Goal: Check status: Check status

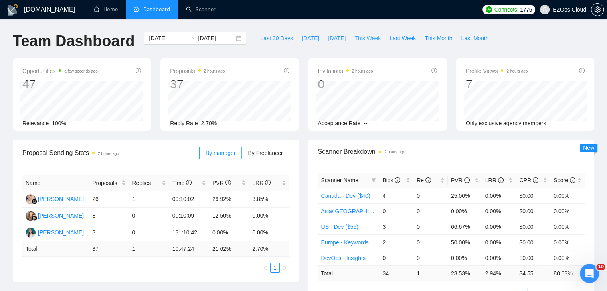
click at [363, 39] on span "This Week" at bounding box center [368, 38] width 26 height 9
type input "[DATE]"
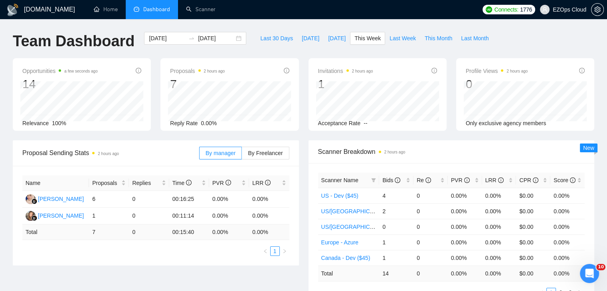
scroll to position [40, 0]
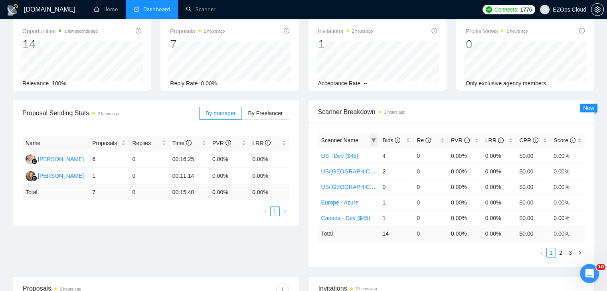
click at [377, 139] on span at bounding box center [374, 141] width 8 height 12
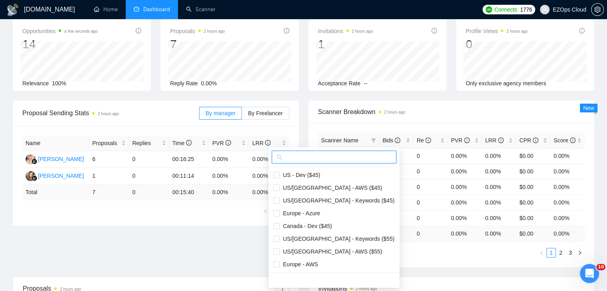
click at [349, 154] on input "text" at bounding box center [338, 157] width 108 height 9
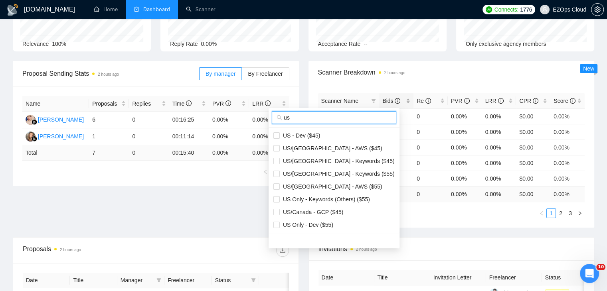
scroll to position [80, 0]
type input "us"
click at [341, 152] on li "US/[GEOGRAPHIC_DATA] - AWS ($45)" at bounding box center [334, 148] width 131 height 13
checkbox input "true"
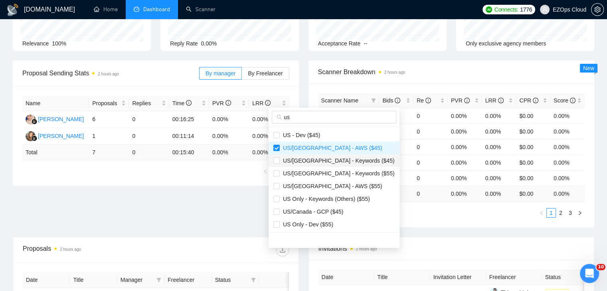
click at [345, 163] on span "US/[GEOGRAPHIC_DATA] - Keywords ($45)" at bounding box center [337, 161] width 115 height 6
checkbox input "true"
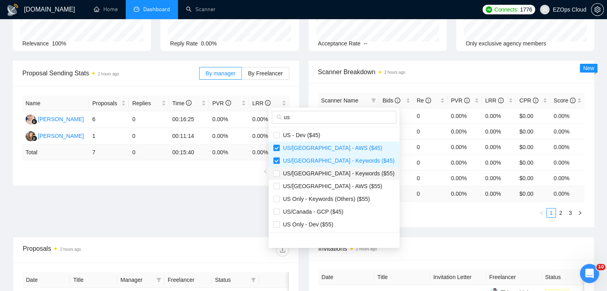
click at [346, 171] on span "US/[GEOGRAPHIC_DATA] - Keywords ($55)" at bounding box center [337, 174] width 115 height 6
checkbox input "true"
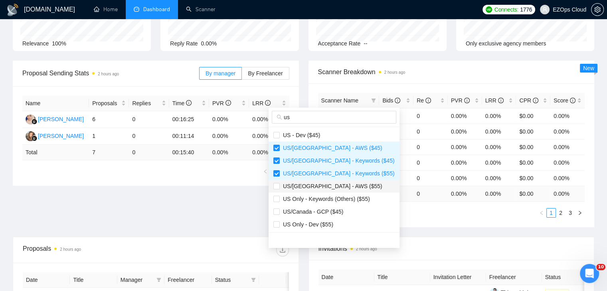
click at [326, 187] on span "US/[GEOGRAPHIC_DATA] - AWS ($55)" at bounding box center [331, 186] width 103 height 6
checkbox input "true"
click at [335, 213] on span "US/Canada - GCP ($45)" at bounding box center [311, 212] width 63 height 6
checkbox input "true"
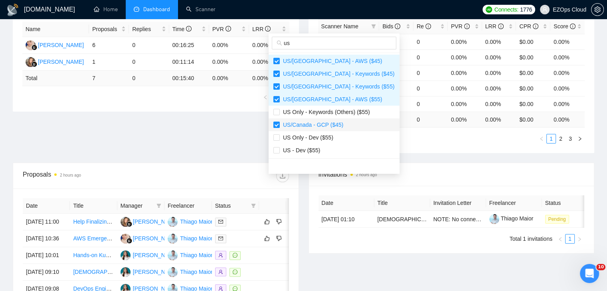
scroll to position [160, 0]
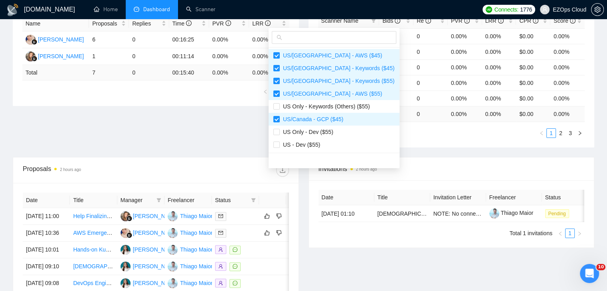
click at [420, 149] on div "Proposal Sending Stats 2 hours ago By manager By Freelancer Name Proposals Repl…" at bounding box center [303, 69] width 591 height 176
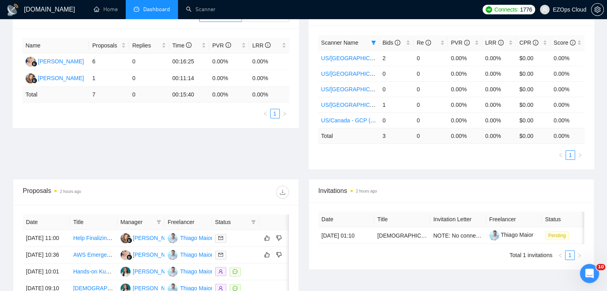
scroll to position [120, 0]
